Goal: Information Seeking & Learning: Learn about a topic

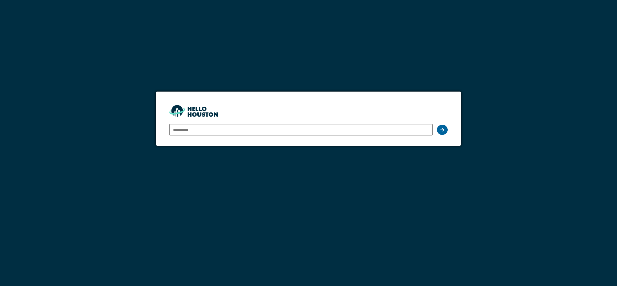
type input "**********"
click at [444, 130] on icon at bounding box center [442, 130] width 4 height 4
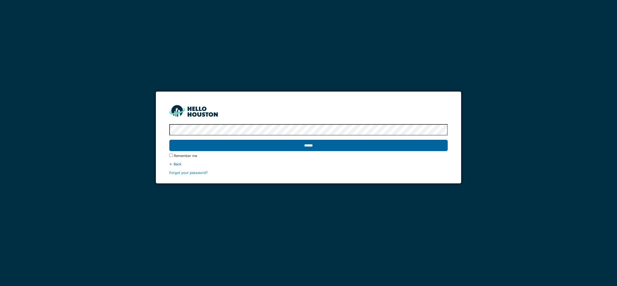
click at [306, 145] on input "******" at bounding box center [308, 145] width 278 height 11
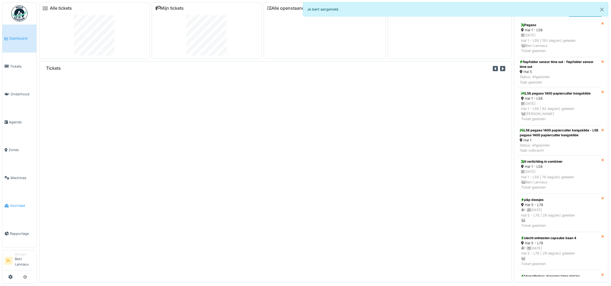
click at [10, 205] on span "Voorraad" at bounding box center [22, 205] width 24 height 5
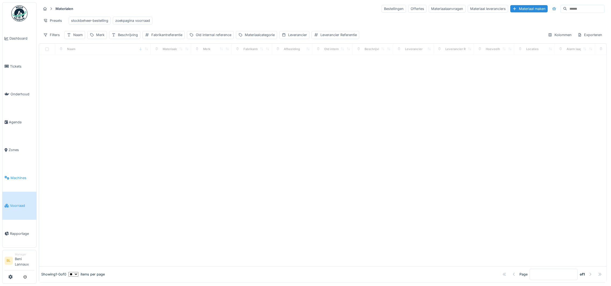
click at [12, 178] on span "Machines" at bounding box center [22, 177] width 24 height 5
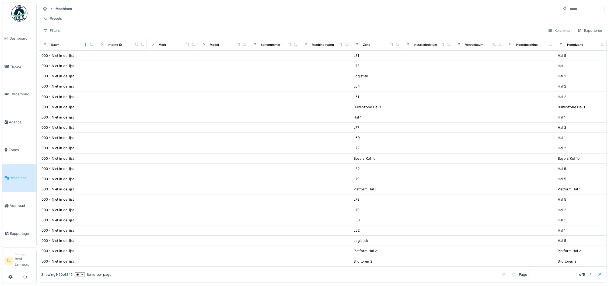
click at [567, 9] on input at bounding box center [585, 9] width 37 height 8
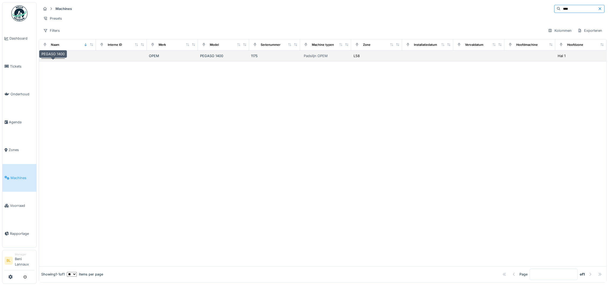
type input "****"
click at [55, 58] on div "PEGASO 1400" at bounding box center [52, 55] width 23 height 5
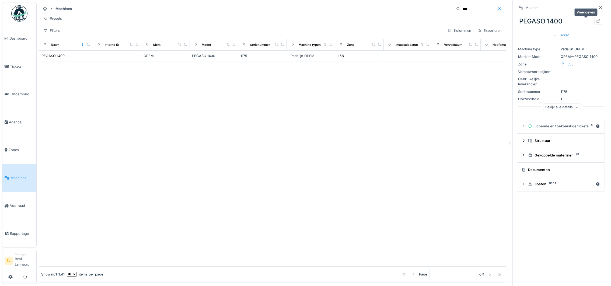
click at [596, 20] on icon at bounding box center [598, 20] width 4 height 3
click at [16, 206] on span "Voorraad" at bounding box center [22, 205] width 24 height 5
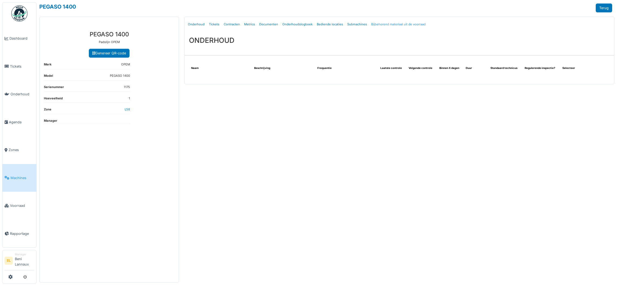
click at [397, 24] on link "Bijbehorend materiaal uit de voorraad" at bounding box center [398, 24] width 59 height 13
select select "***"
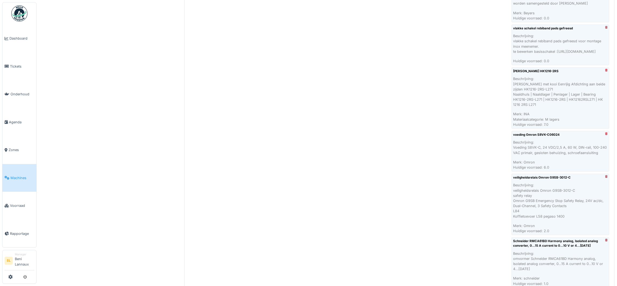
scroll to position [803, 0]
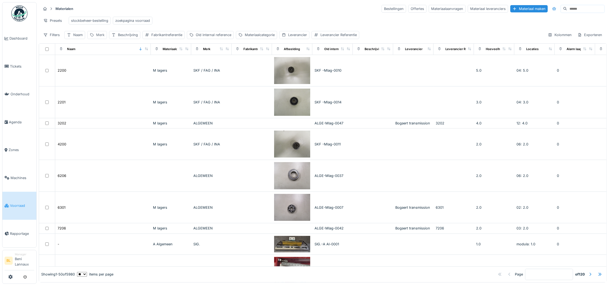
click at [102, 37] on div "Merk" at bounding box center [100, 34] width 8 height 5
drag, startPoint x: 107, startPoint y: 68, endPoint x: 97, endPoint y: 69, distance: 10.0
click at [107, 68] on input "Merk" at bounding box center [117, 67] width 54 height 11
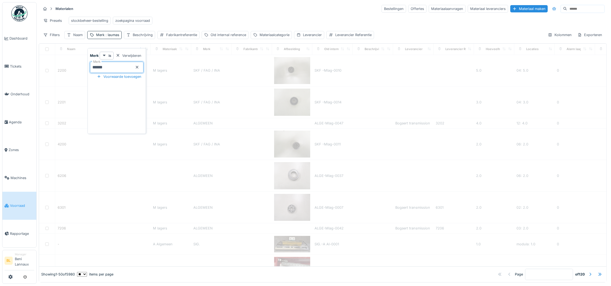
type input "******"
click at [111, 97] on div "Merk is Verwijderen Merk ****** Voorwaarde toevoegen" at bounding box center [117, 92] width 56 height 81
click at [327, 8] on div at bounding box center [326, 10] width 4 height 5
click at [100, 37] on div "Merk : laumas" at bounding box center [107, 34] width 23 height 5
click at [124, 113] on div "Merk is Verwijderen Merk ****** Voorwaarde toevoegen" at bounding box center [117, 92] width 56 height 81
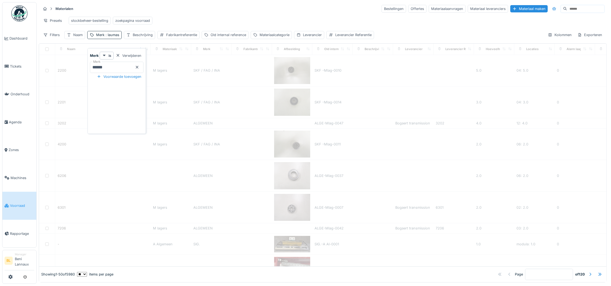
click at [139, 67] on icon at bounding box center [137, 66] width 4 height 3
click at [77, 37] on div "Naam" at bounding box center [77, 34] width 9 height 5
click at [91, 72] on input "Naam" at bounding box center [94, 67] width 55 height 11
type input "*******"
click at [117, 67] on icon at bounding box center [115, 66] width 4 height 3
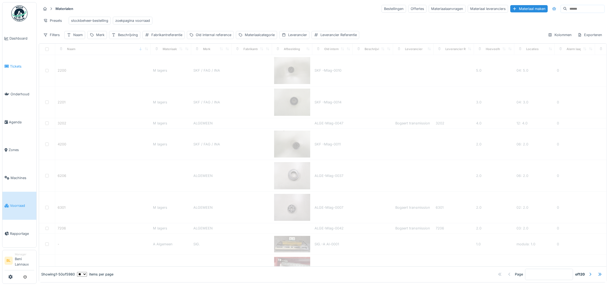
click at [16, 59] on link "Tickets" at bounding box center [19, 66] width 34 height 28
click at [17, 63] on link "Tickets" at bounding box center [19, 66] width 34 height 28
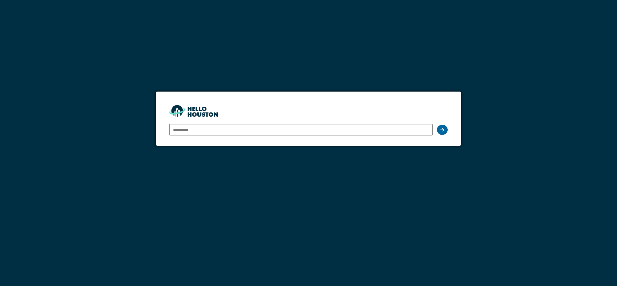
type input "**********"
click at [440, 129] on icon at bounding box center [442, 130] width 4 height 4
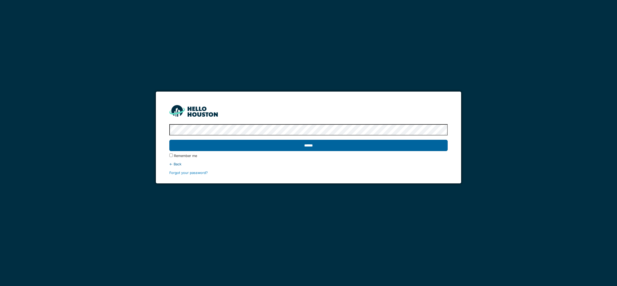
click at [309, 144] on input "******" at bounding box center [308, 145] width 278 height 11
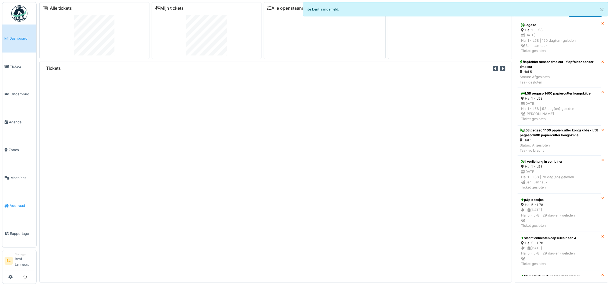
click at [16, 206] on span "Voorraad" at bounding box center [22, 205] width 24 height 5
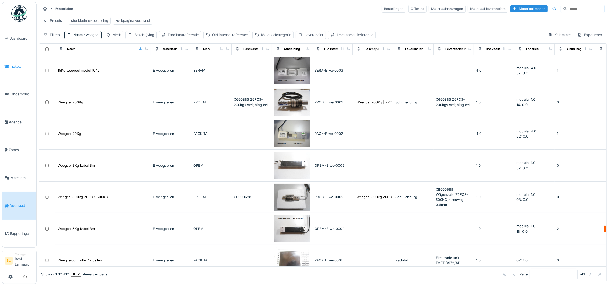
click at [13, 67] on span "Tickets" at bounding box center [22, 66] width 24 height 5
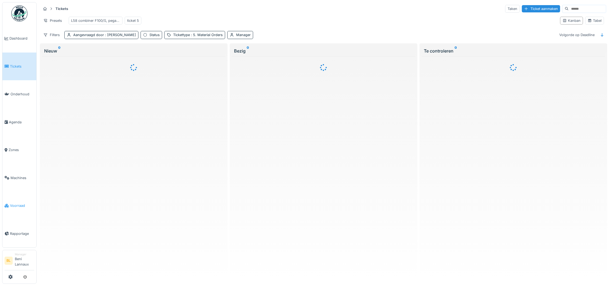
click at [16, 207] on span "Voorraad" at bounding box center [22, 205] width 24 height 5
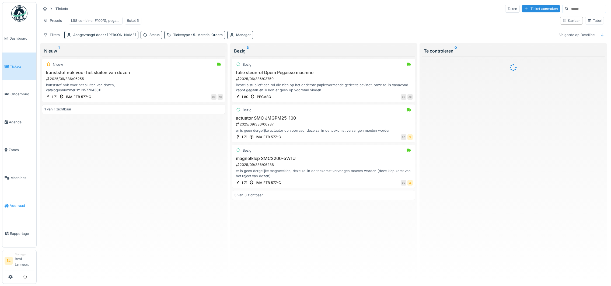
click at [18, 205] on span "Voorraad" at bounding box center [22, 205] width 24 height 5
click at [121, 37] on span ": Damian Olejnik" at bounding box center [120, 35] width 32 height 4
click at [183, 37] on div "Tickettype : 5. Material Orders" at bounding box center [198, 34] width 50 height 5
click at [220, 66] on icon at bounding box center [218, 66] width 4 height 3
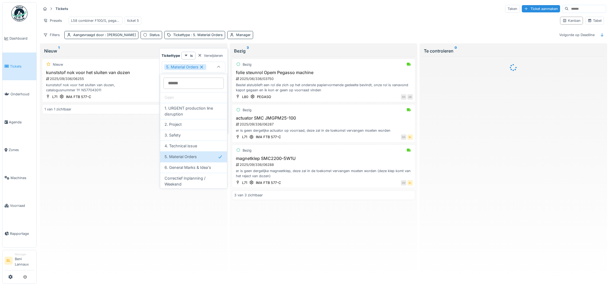
click at [200, 67] on icon at bounding box center [201, 67] width 5 height 4
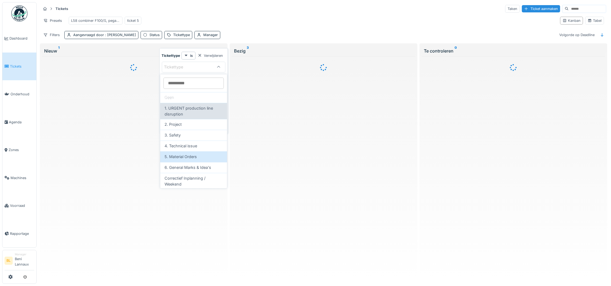
click at [184, 109] on span "1. URGENT production line disruption" at bounding box center [193, 111] width 58 height 12
type input "***"
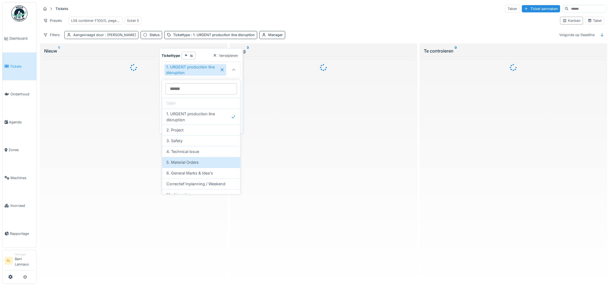
click at [107, 37] on span ": Damian Olejnik" at bounding box center [120, 35] width 32 height 4
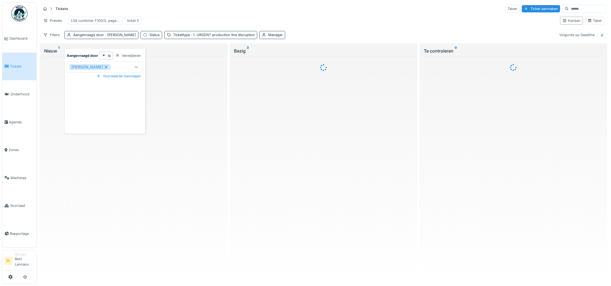
click at [105, 66] on icon at bounding box center [106, 66] width 3 height 3
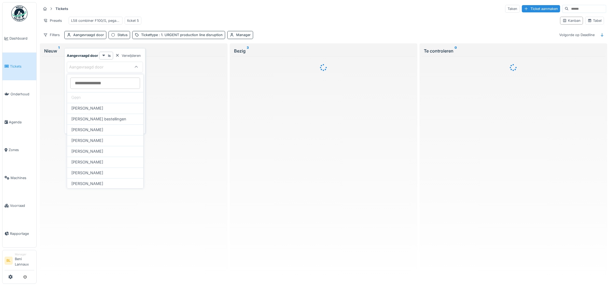
click at [197, 11] on div "Tickets Taken Ticket aanmaken" at bounding box center [323, 8] width 565 height 9
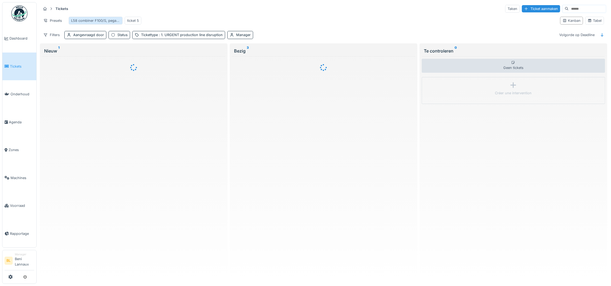
click at [87, 23] on div "L58 combiner F100/S, pegaso 1400, novopac" at bounding box center [95, 20] width 49 height 5
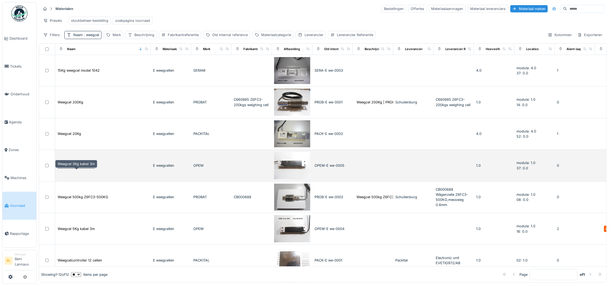
click at [74, 168] on div "Weegcel 3Kg kabel 3m" at bounding box center [76, 165] width 37 height 5
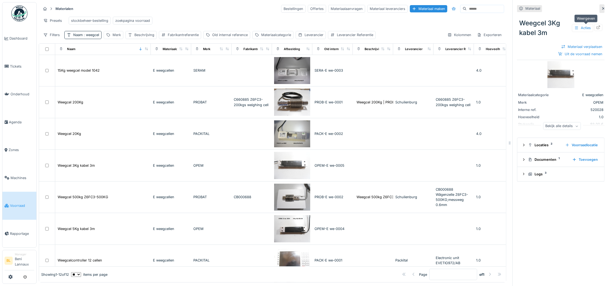
click at [596, 26] on icon at bounding box center [598, 27] width 4 height 3
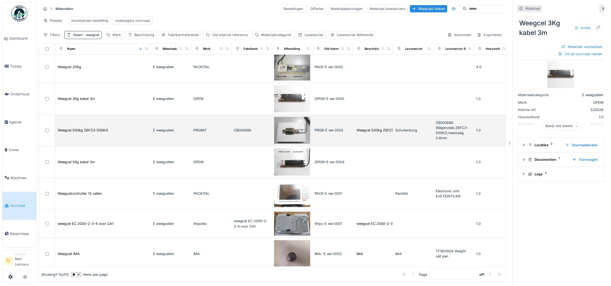
scroll to position [81, 0]
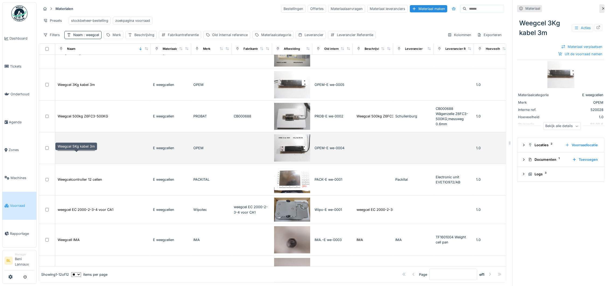
click at [67, 150] on div "Weegcel 5Kg kabel 3m" at bounding box center [76, 147] width 37 height 5
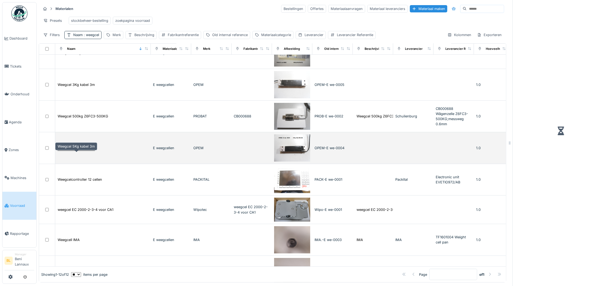
click at [84, 150] on div "Weegcel 5Kg kabel 3m" at bounding box center [76, 147] width 37 height 5
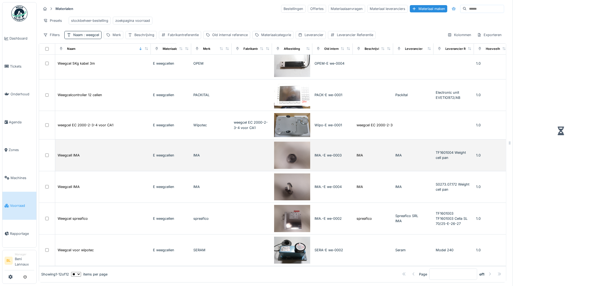
scroll to position [6, 0]
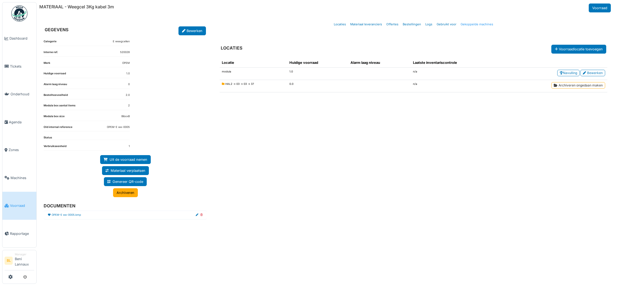
click at [472, 25] on link "Gekoppelde machines" at bounding box center [476, 24] width 37 height 13
select select "***"
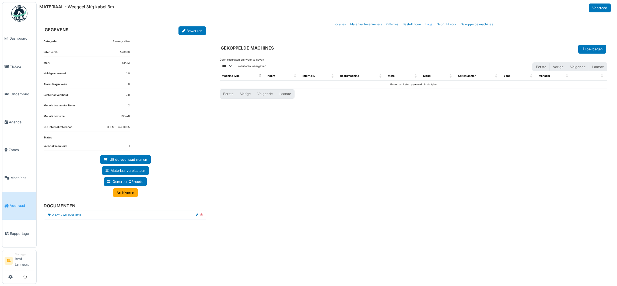
click at [427, 26] on link "Logs" at bounding box center [428, 24] width 11 height 13
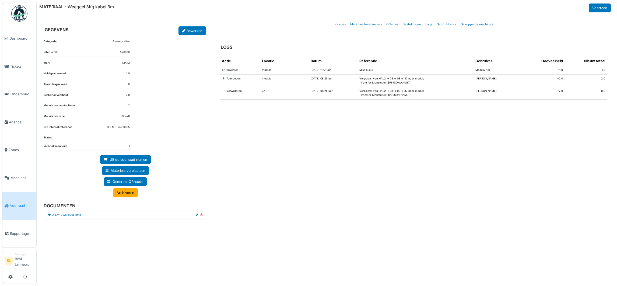
select select "***"
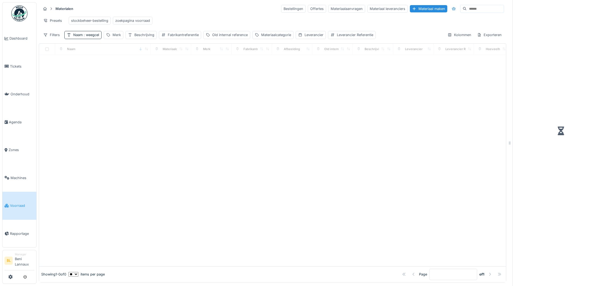
scroll to position [6, 0]
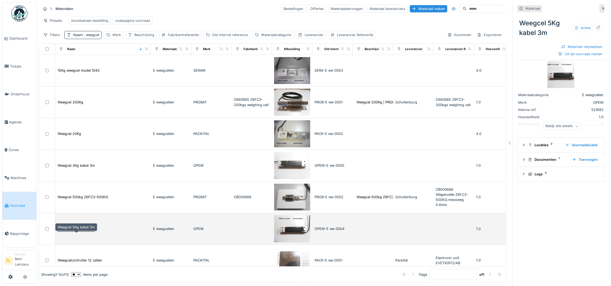
click at [86, 228] on div "Weegcel 5Kg kabel 3m" at bounding box center [76, 228] width 37 height 5
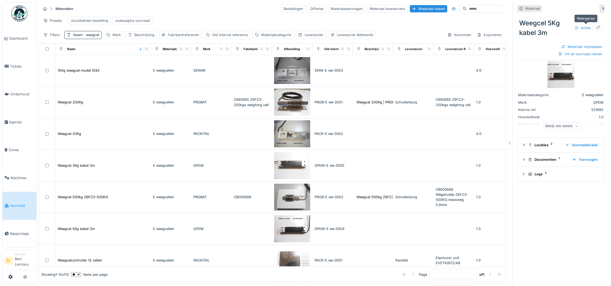
click at [596, 26] on icon at bounding box center [598, 27] width 4 height 3
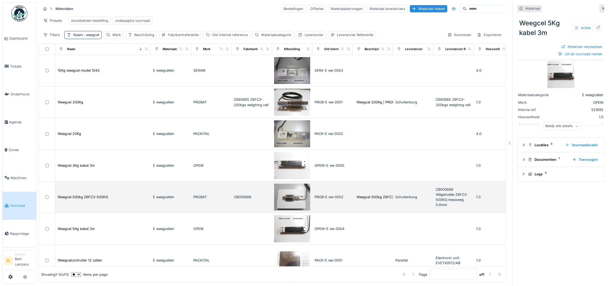
scroll to position [0, 0]
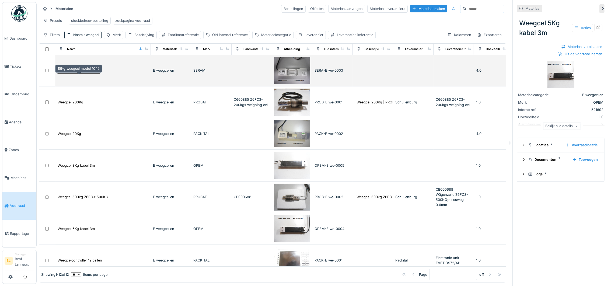
click at [86, 73] on div "15Kg weegcel model 1042" at bounding box center [79, 70] width 42 height 5
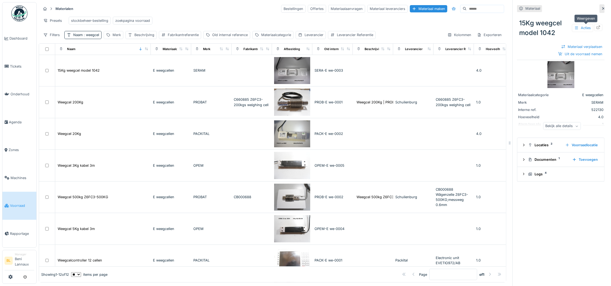
click at [596, 28] on icon at bounding box center [598, 27] width 4 height 3
click at [12, 65] on span "Tickets" at bounding box center [22, 66] width 24 height 5
click at [14, 65] on span "Tickets" at bounding box center [22, 66] width 24 height 5
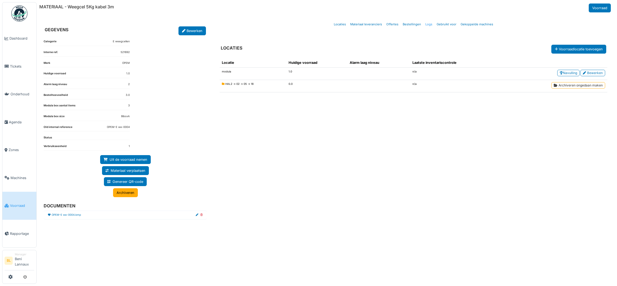
click at [430, 25] on link "Logs" at bounding box center [428, 24] width 11 height 13
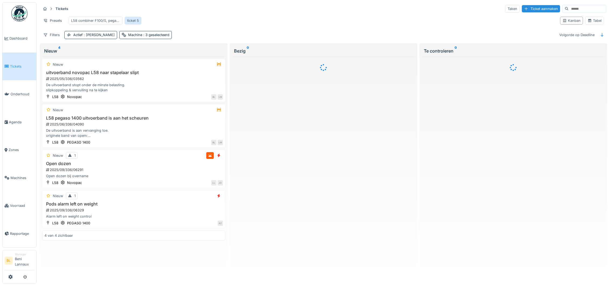
click at [137, 21] on div "ticket 5" at bounding box center [133, 20] width 12 height 5
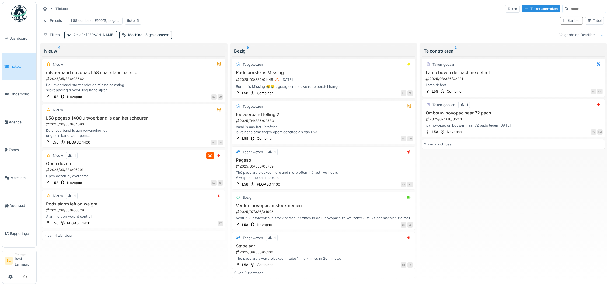
click at [72, 206] on h3 "Pods alarm left on weight" at bounding box center [133, 203] width 178 height 5
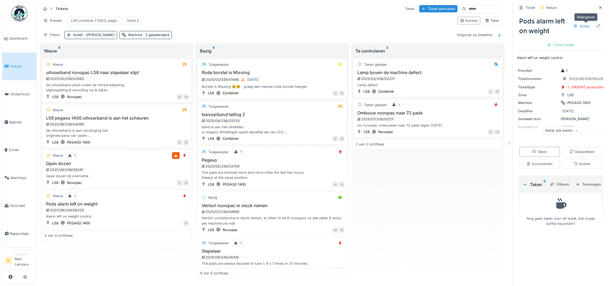
click at [596, 24] on icon at bounding box center [598, 25] width 4 height 3
